Goal: Obtain resource: Download file/media

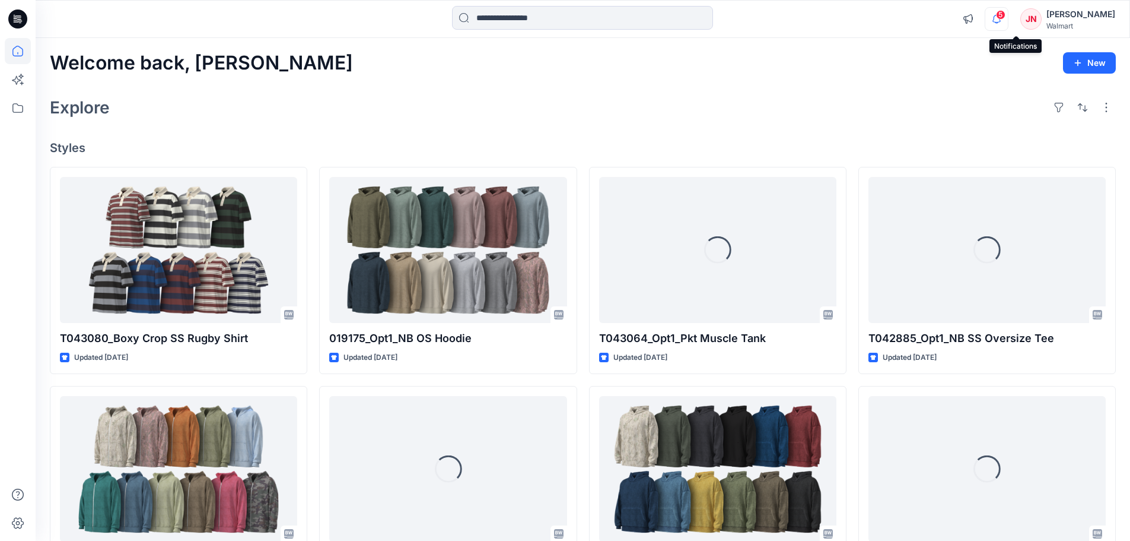
click at [1008, 21] on icon "button" at bounding box center [997, 19] width 23 height 24
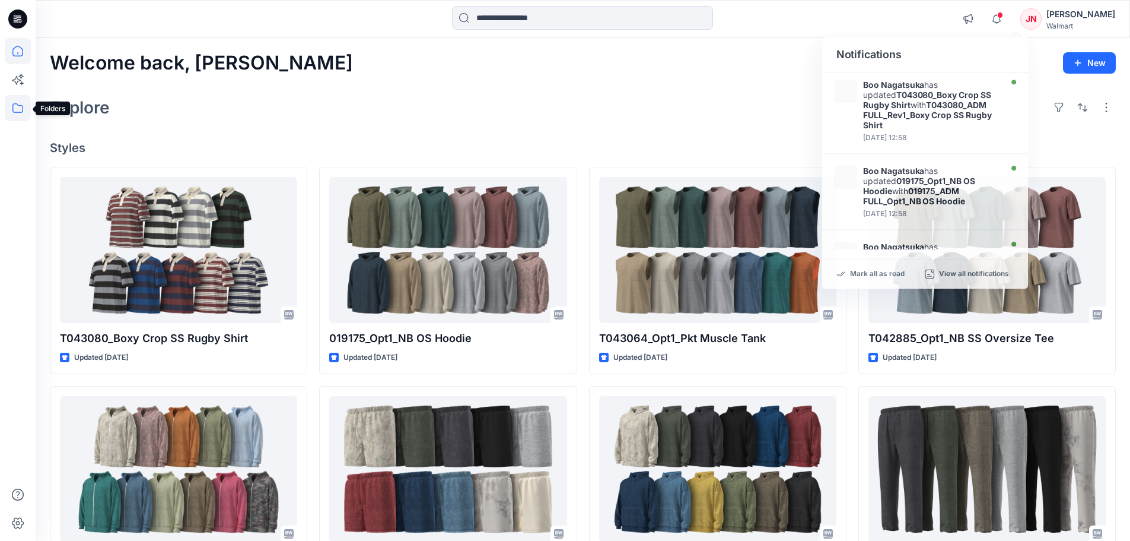
click at [16, 111] on icon at bounding box center [18, 108] width 26 height 26
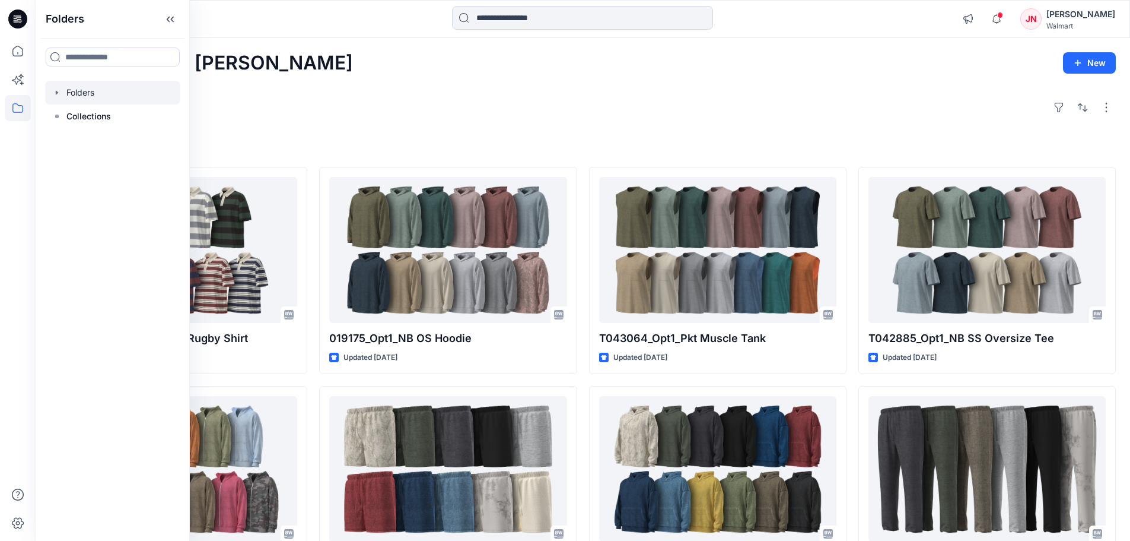
click at [81, 91] on div at bounding box center [112, 93] width 135 height 24
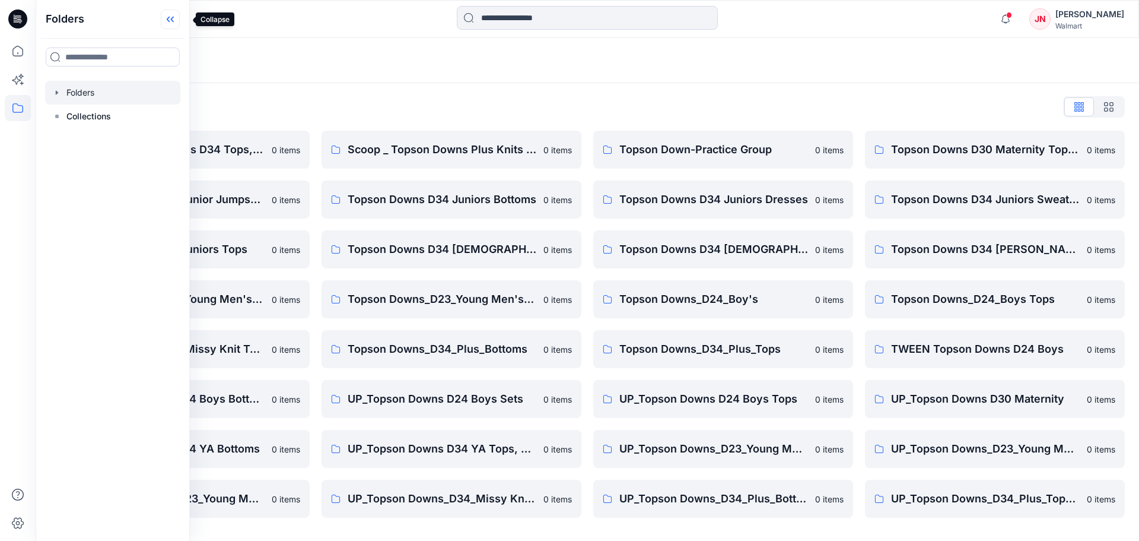
click at [180, 24] on icon at bounding box center [170, 19] width 19 height 20
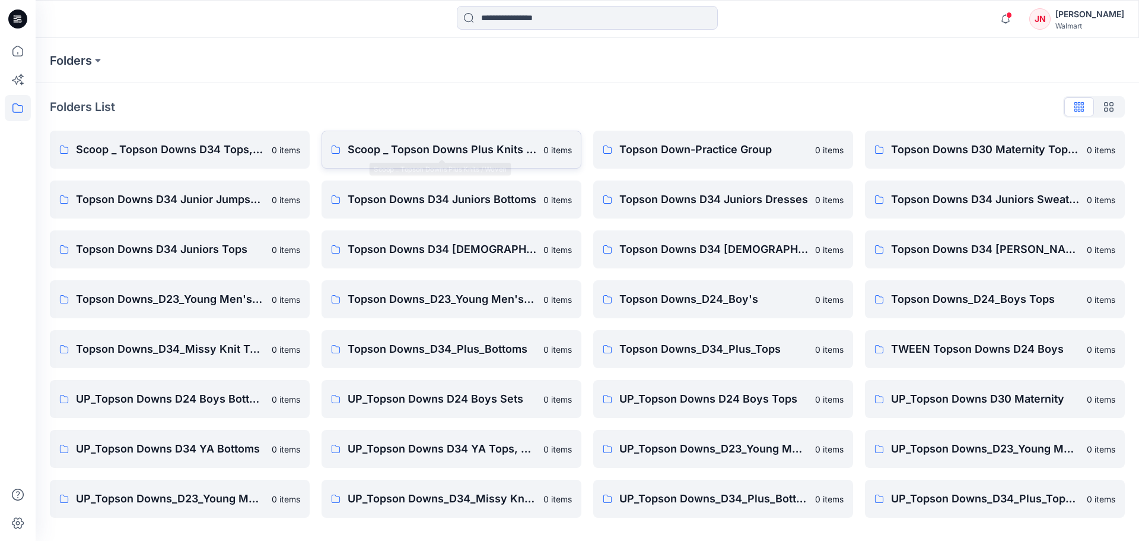
click at [446, 155] on p "Scoop _ Topson Downs Plus Knits / Woven" at bounding box center [442, 149] width 189 height 17
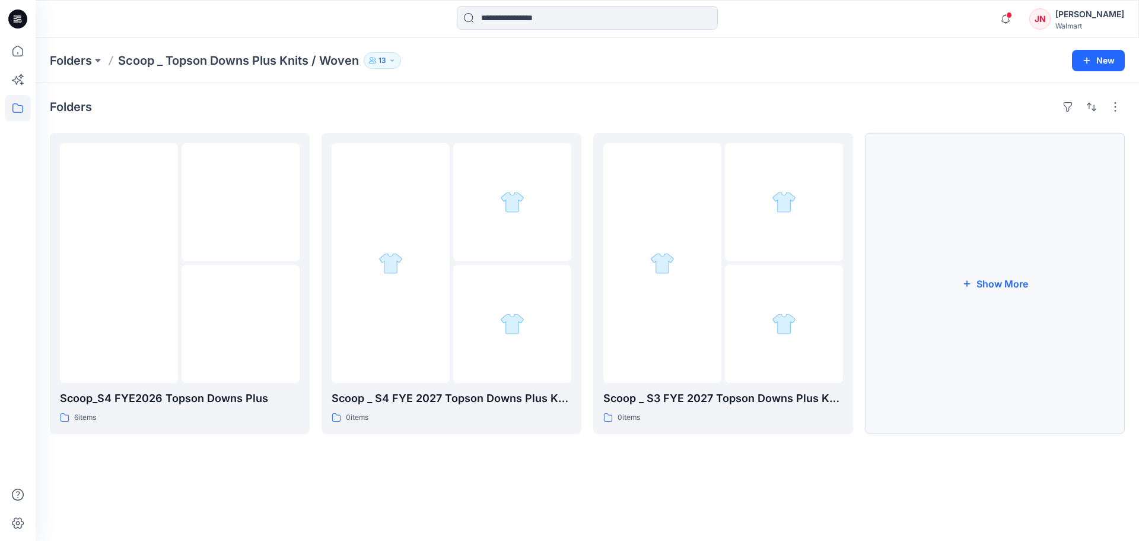
click at [974, 402] on button "Show More" at bounding box center [995, 283] width 260 height 301
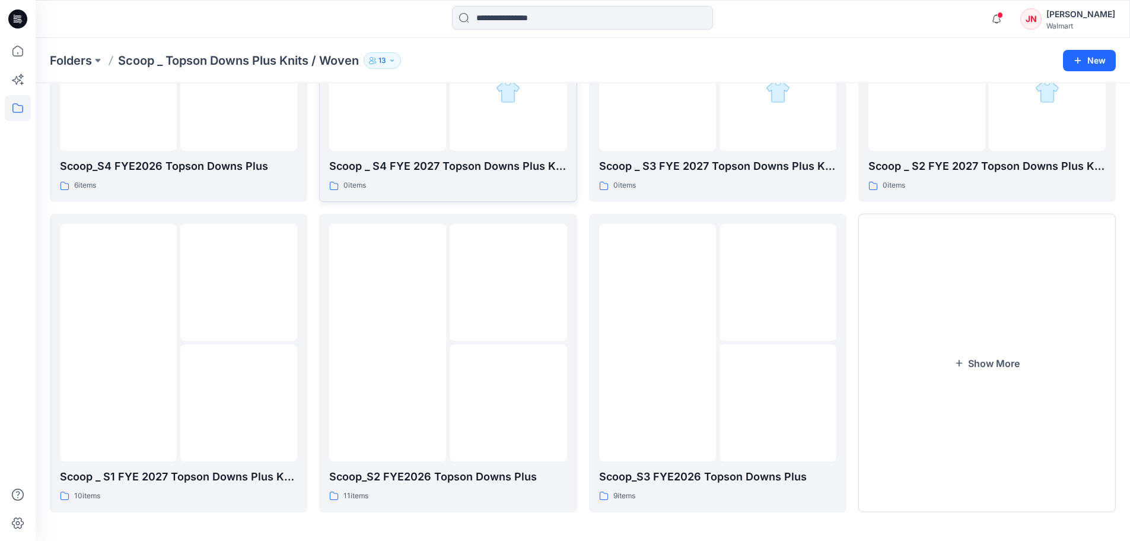
scroll to position [234, 0]
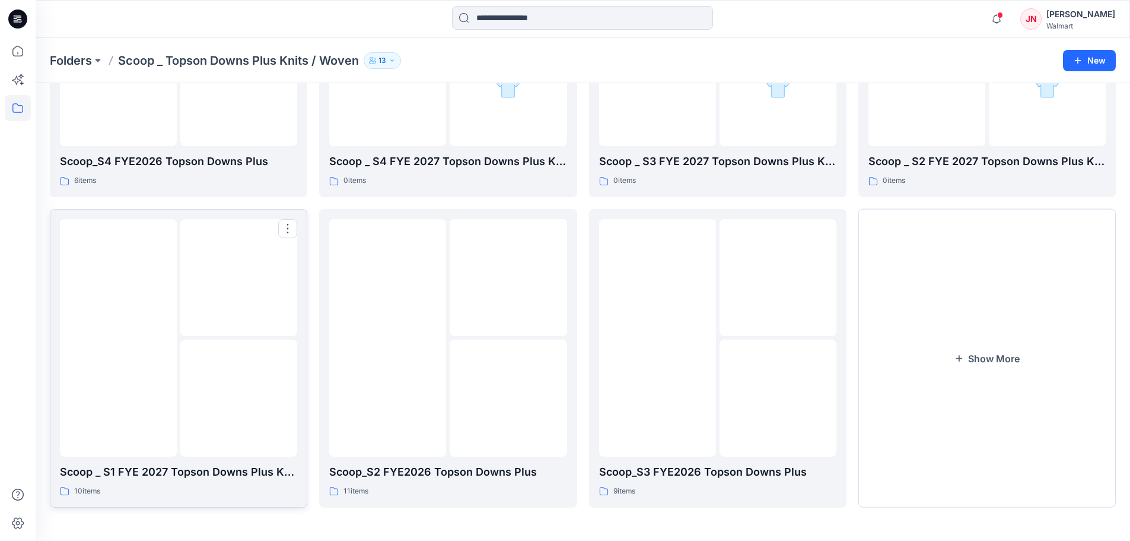
click at [132, 420] on div at bounding box center [118, 337] width 117 height 237
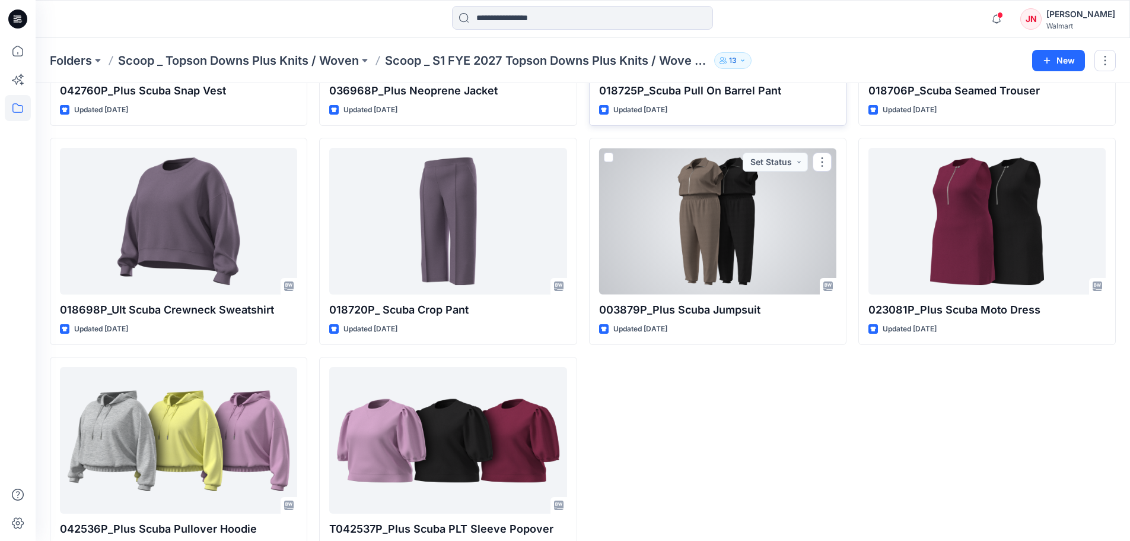
scroll to position [252, 0]
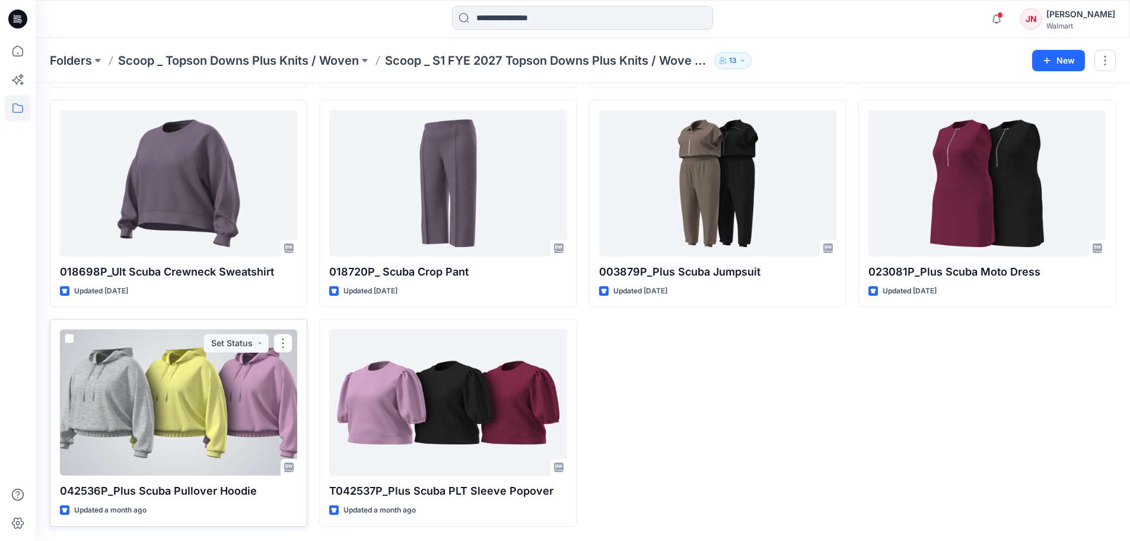
click at [185, 440] on div at bounding box center [178, 402] width 237 height 147
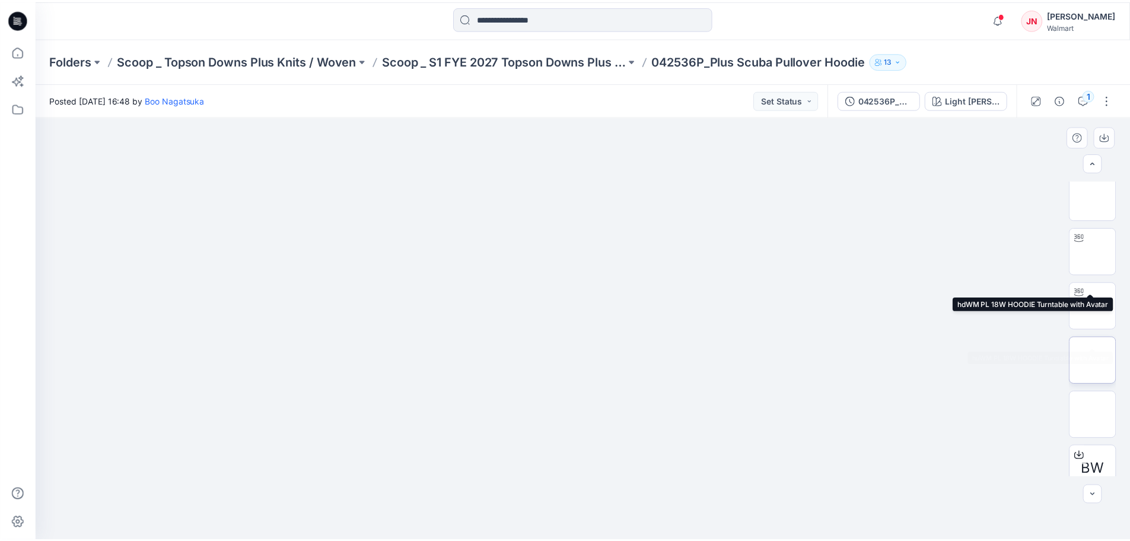
scroll to position [133, 0]
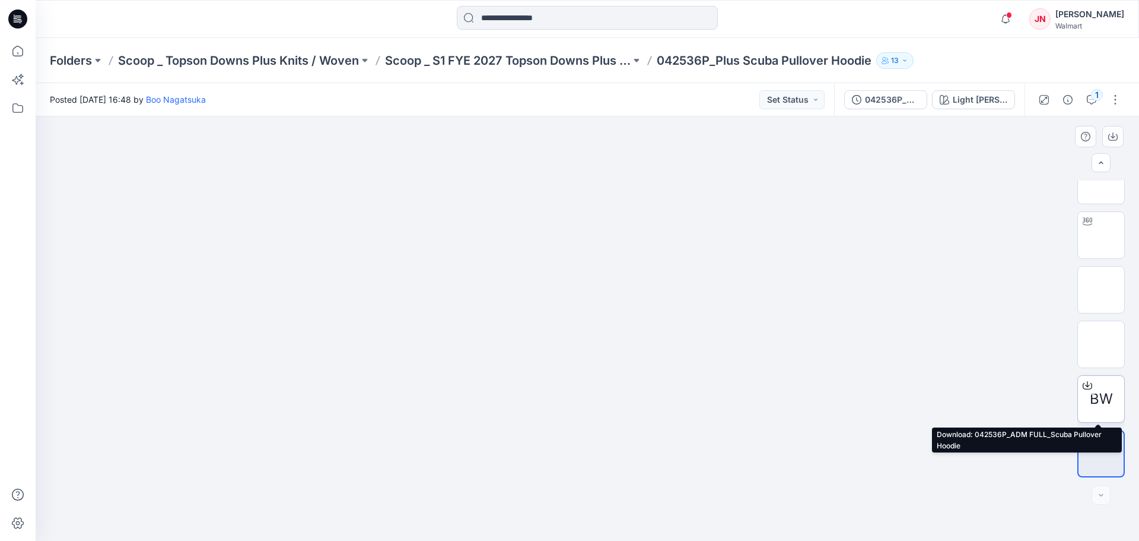
click at [1084, 382] on icon at bounding box center [1087, 384] width 9 height 9
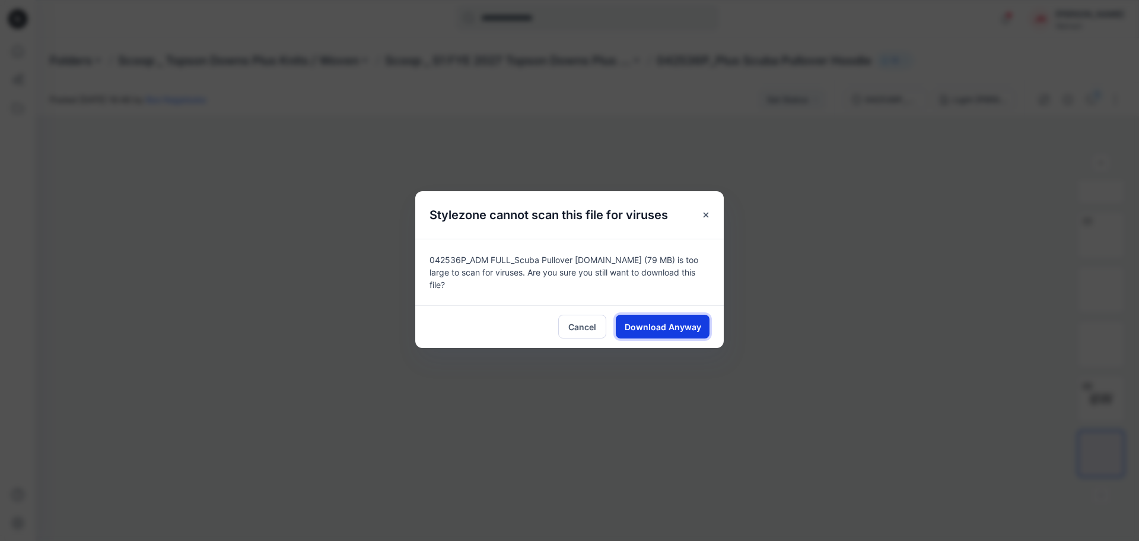
click at [660, 315] on button "Download Anyway" at bounding box center [663, 327] width 94 height 24
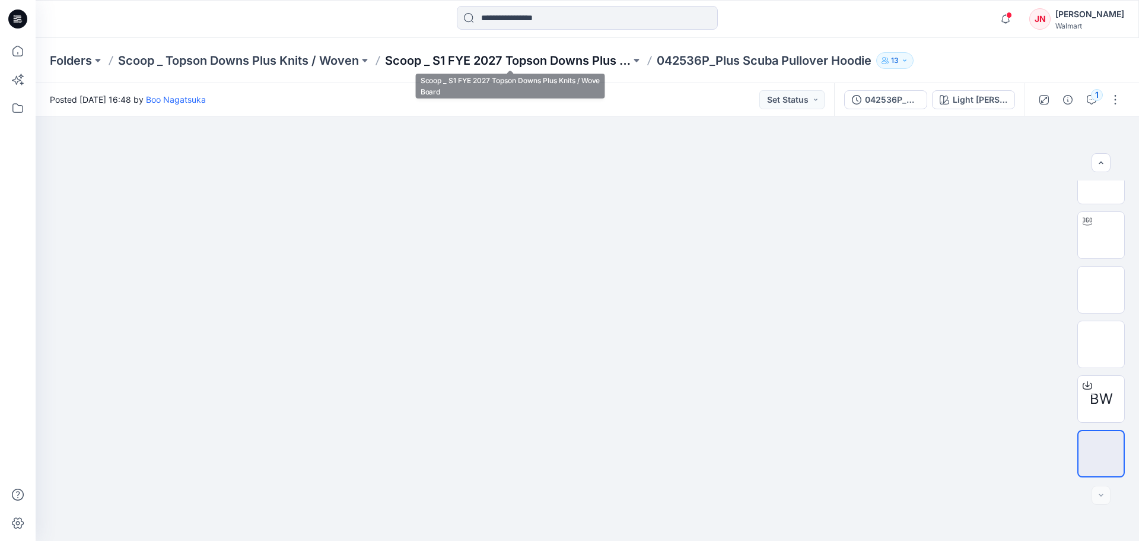
click at [542, 61] on p "Scoop _ S1 FYE 2027 Topson Downs Plus Knits / Wove Board" at bounding box center [508, 60] width 246 height 17
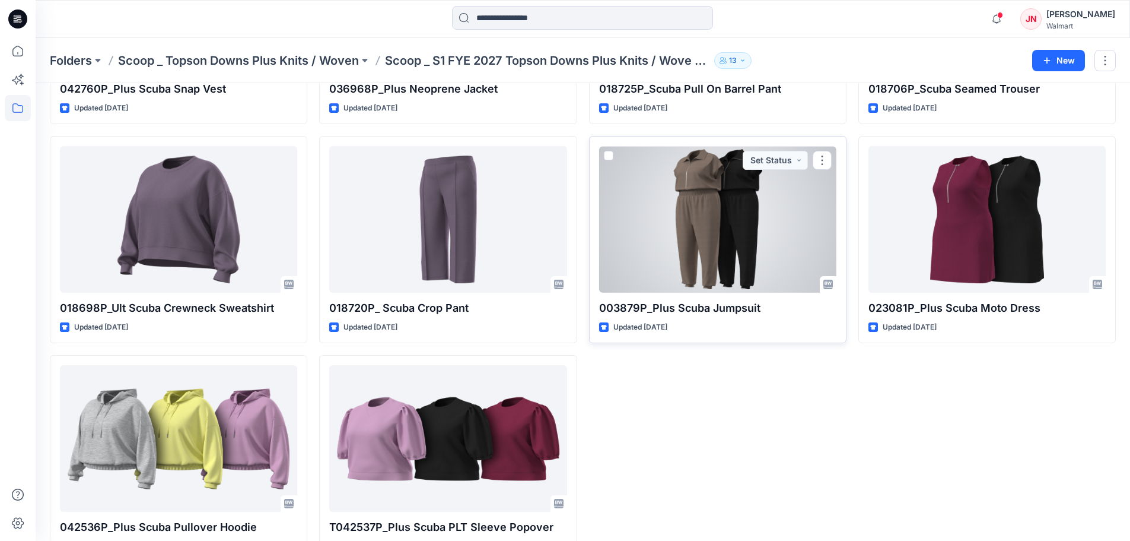
scroll to position [252, 0]
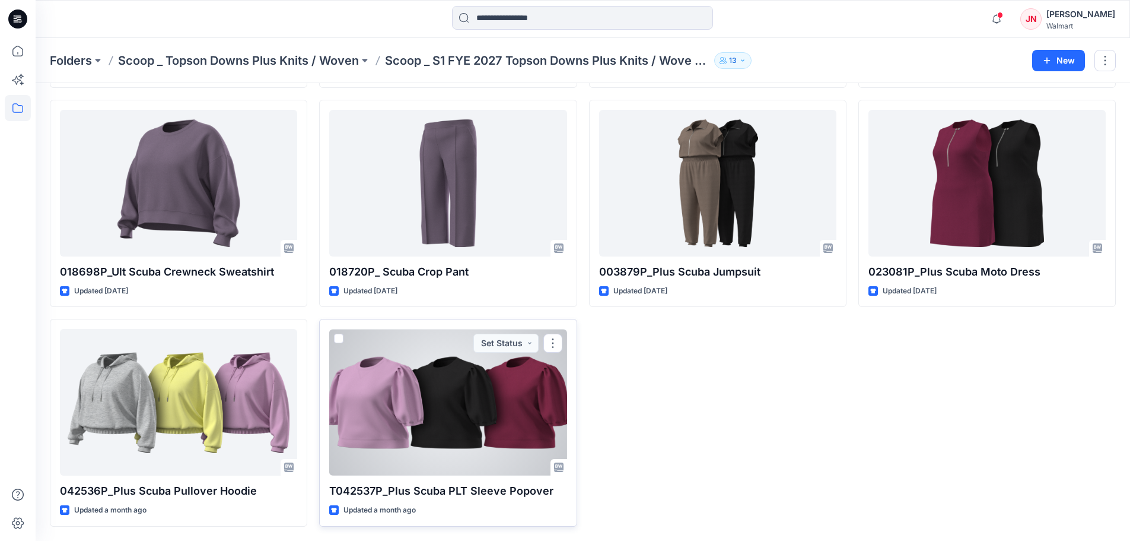
click at [450, 462] on div at bounding box center [447, 402] width 237 height 147
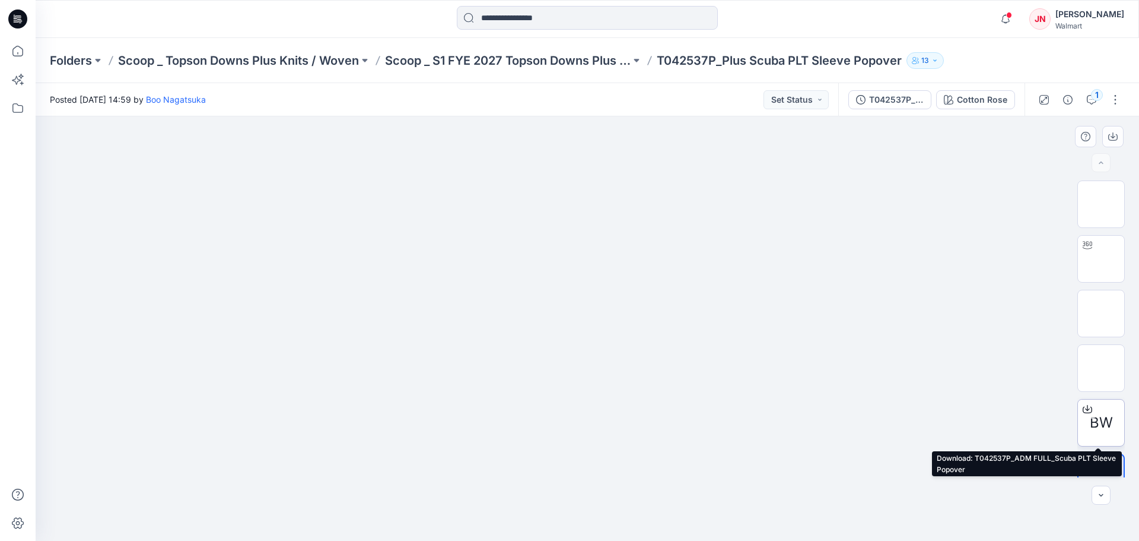
click at [1087, 411] on icon at bounding box center [1087, 408] width 9 height 9
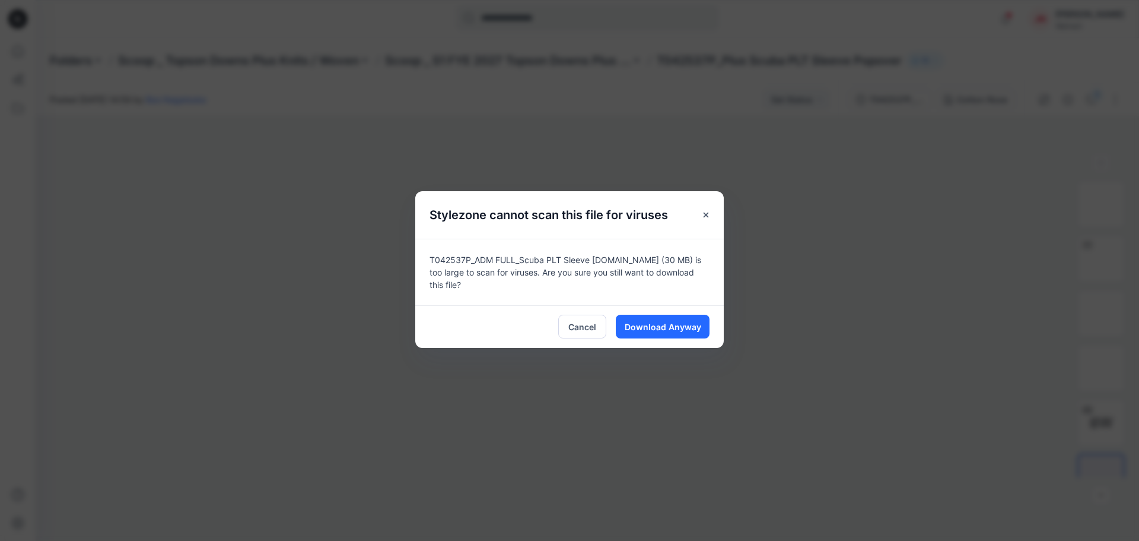
click at [648, 340] on div "Cancel Download Anyway" at bounding box center [569, 326] width 309 height 43
click at [648, 328] on span "Download Anyway" at bounding box center [663, 326] width 77 height 12
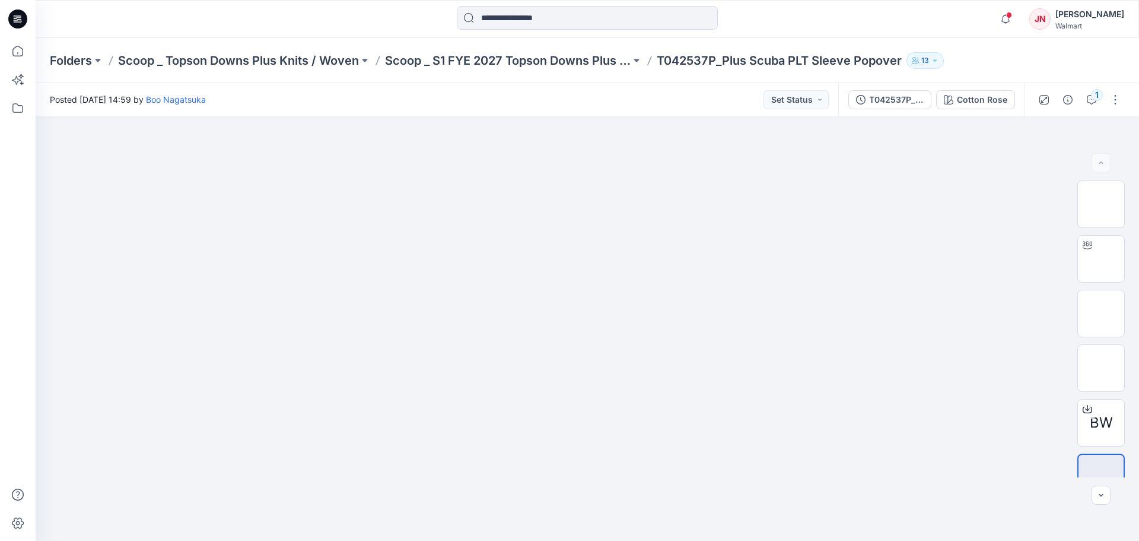
click at [538, 69] on div "Folders Scoop _ Topson Downs Plus Knits / Woven Scoop _ S1 FYE 2027 Topson Down…" at bounding box center [588, 60] width 1104 height 45
click at [536, 62] on p "Scoop _ S1 FYE 2027 Topson Downs Plus Knits / Wove Board" at bounding box center [508, 60] width 246 height 17
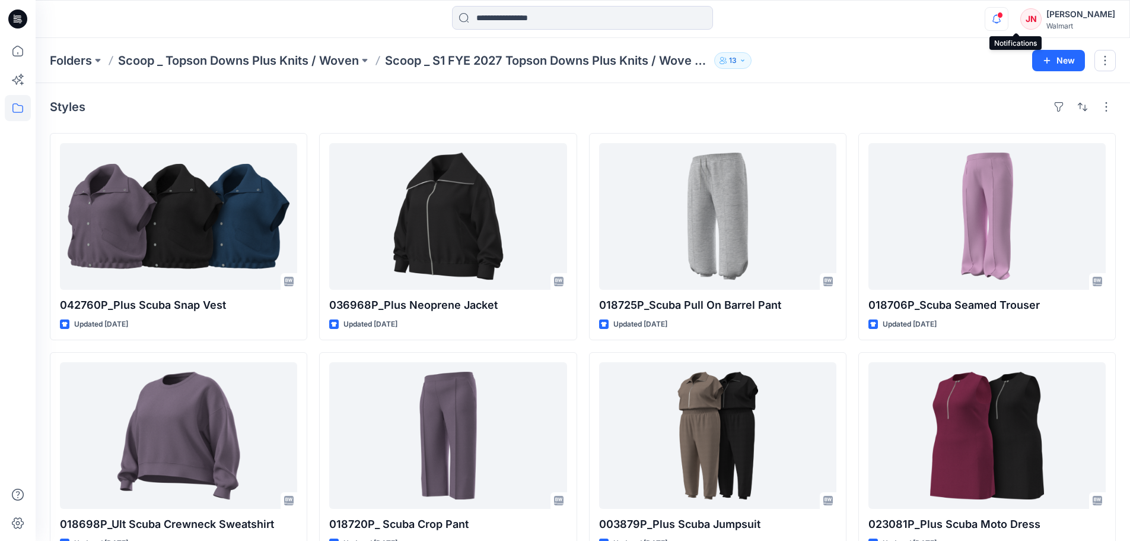
click at [1008, 20] on icon "button" at bounding box center [997, 19] width 23 height 24
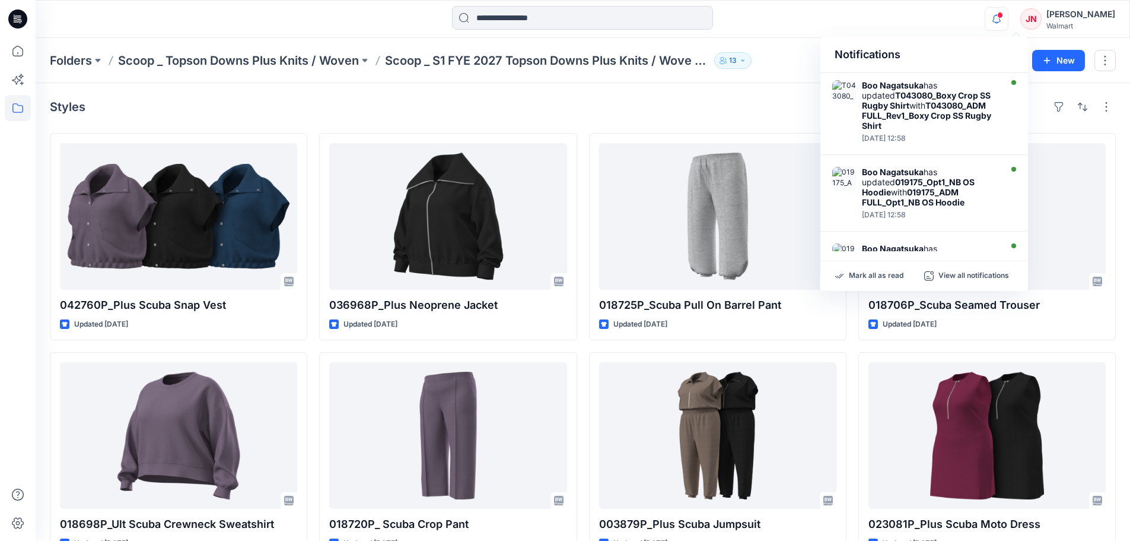
click at [862, 268] on div "Mark all as read View all notifications" at bounding box center [925, 276] width 208 height 30
click at [862, 272] on p "Mark all as read" at bounding box center [876, 276] width 55 height 11
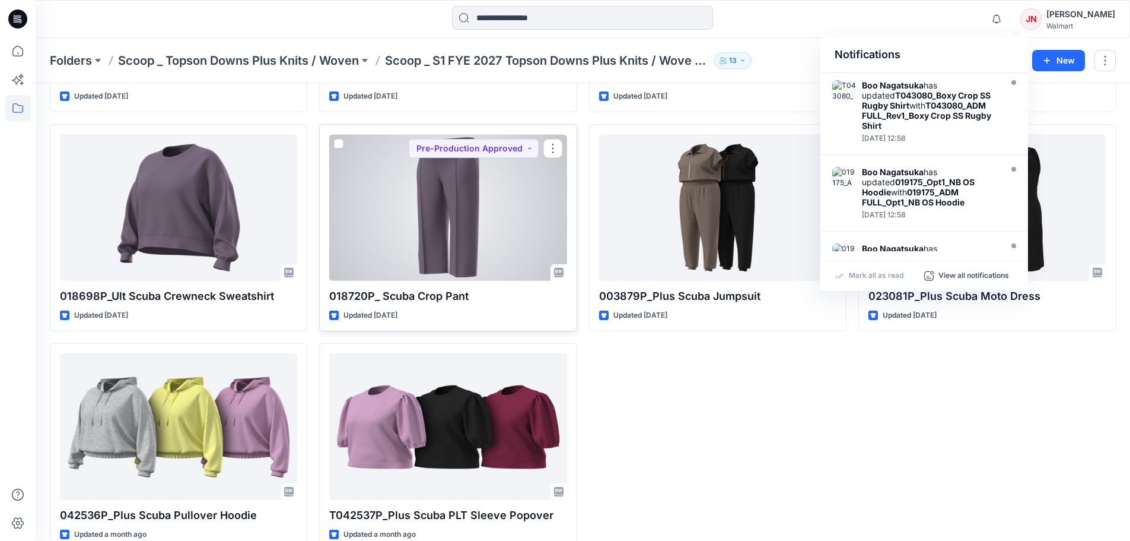
scroll to position [252, 0]
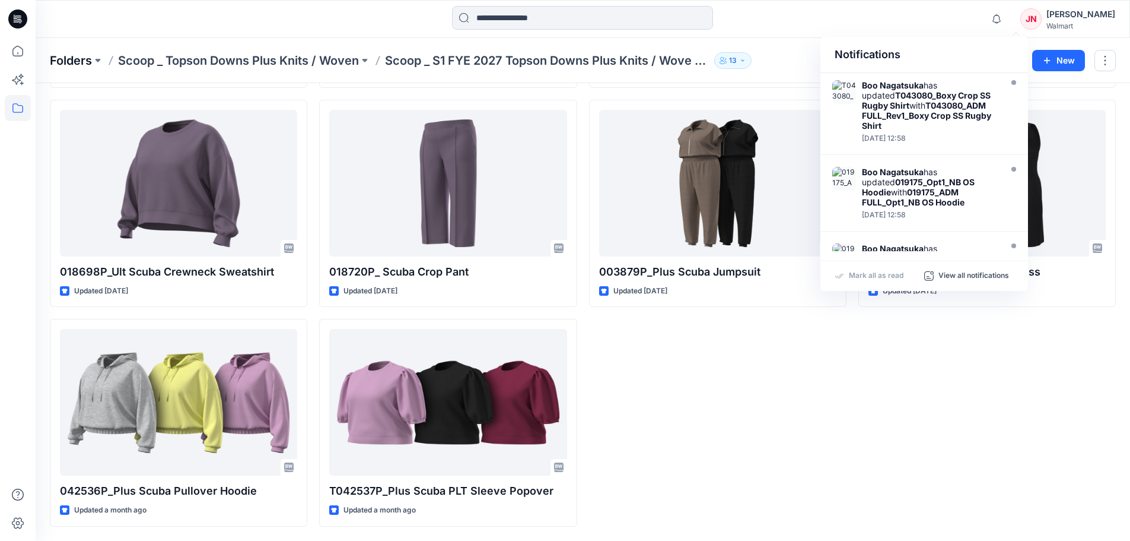
click at [83, 61] on p "Folders" at bounding box center [71, 60] width 42 height 17
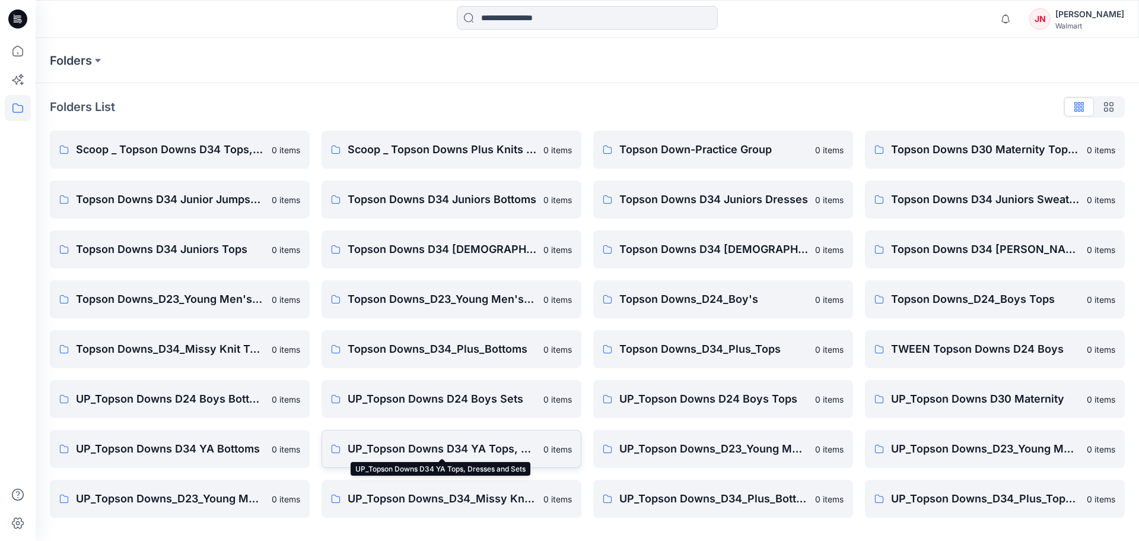
click at [373, 449] on p "UP_Topson Downs D34 YA Tops, Dresses and Sets" at bounding box center [442, 448] width 189 height 17
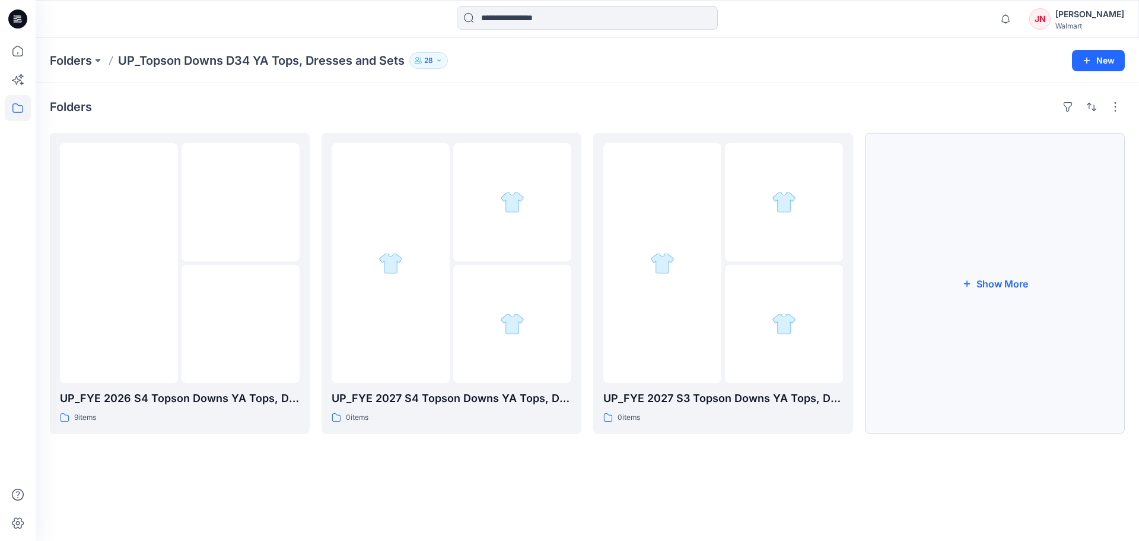
click at [941, 392] on button "Show More" at bounding box center [995, 283] width 260 height 301
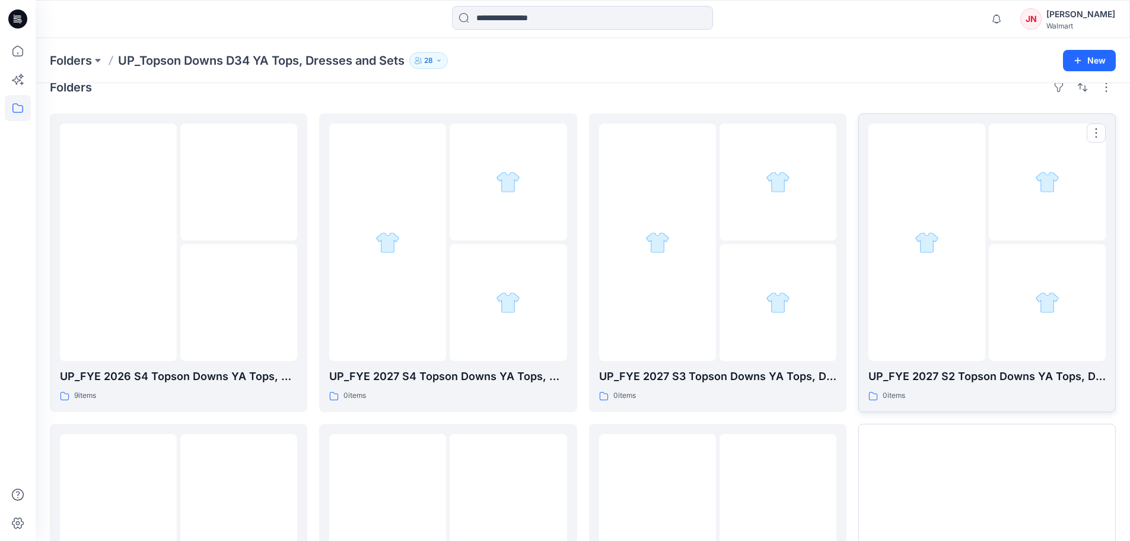
scroll to position [234, 0]
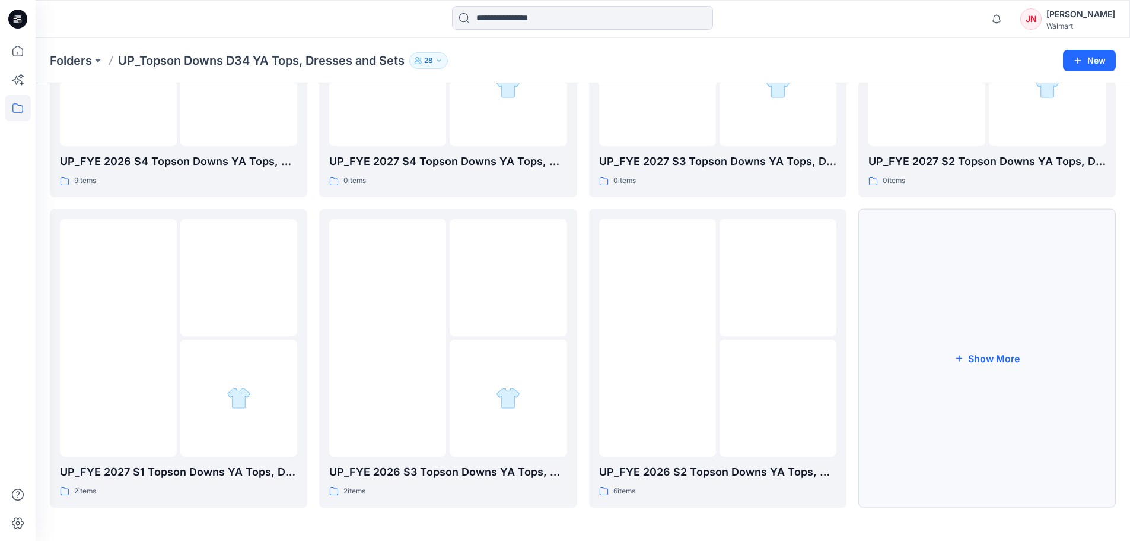
click at [934, 456] on button "Show More" at bounding box center [988, 358] width 258 height 298
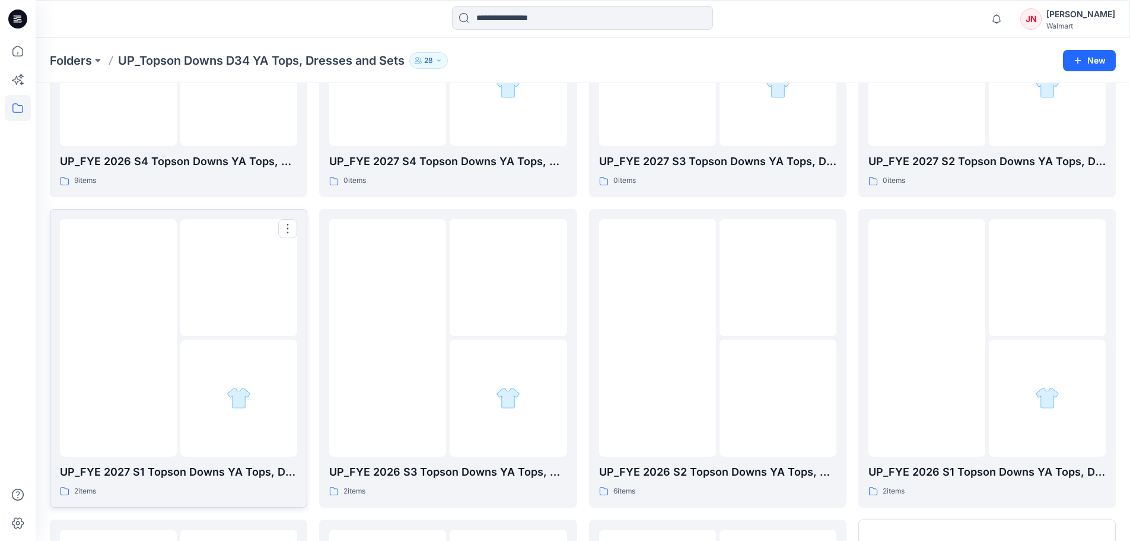
click at [125, 460] on div "UP_FYE 2027 S1 Topson Downs YA Tops, Dresses and Sets 2 items" at bounding box center [178, 358] width 237 height 278
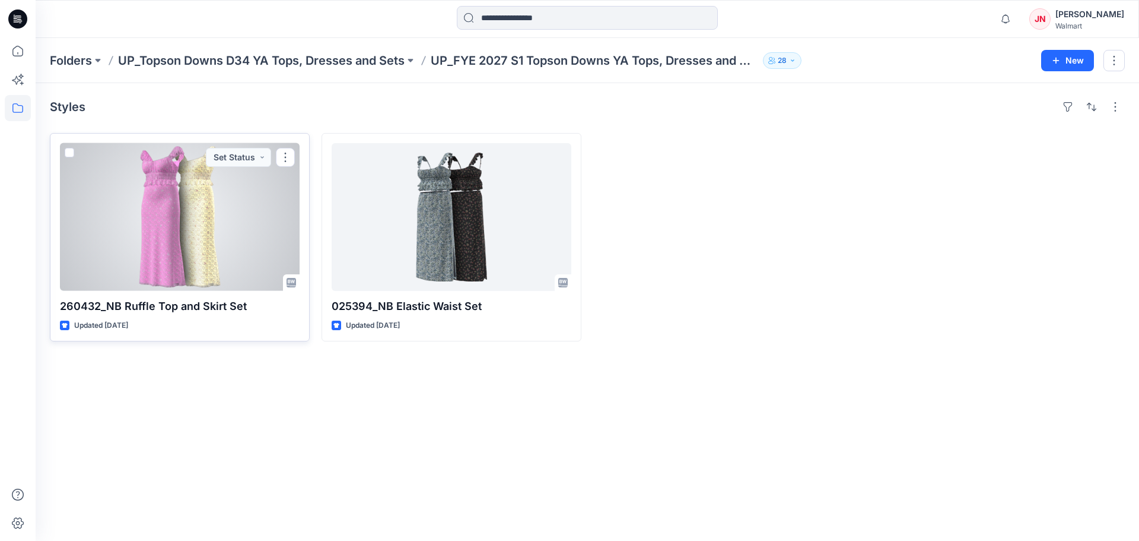
click at [218, 278] on div at bounding box center [180, 217] width 240 height 148
